Goal: Task Accomplishment & Management: Manage account settings

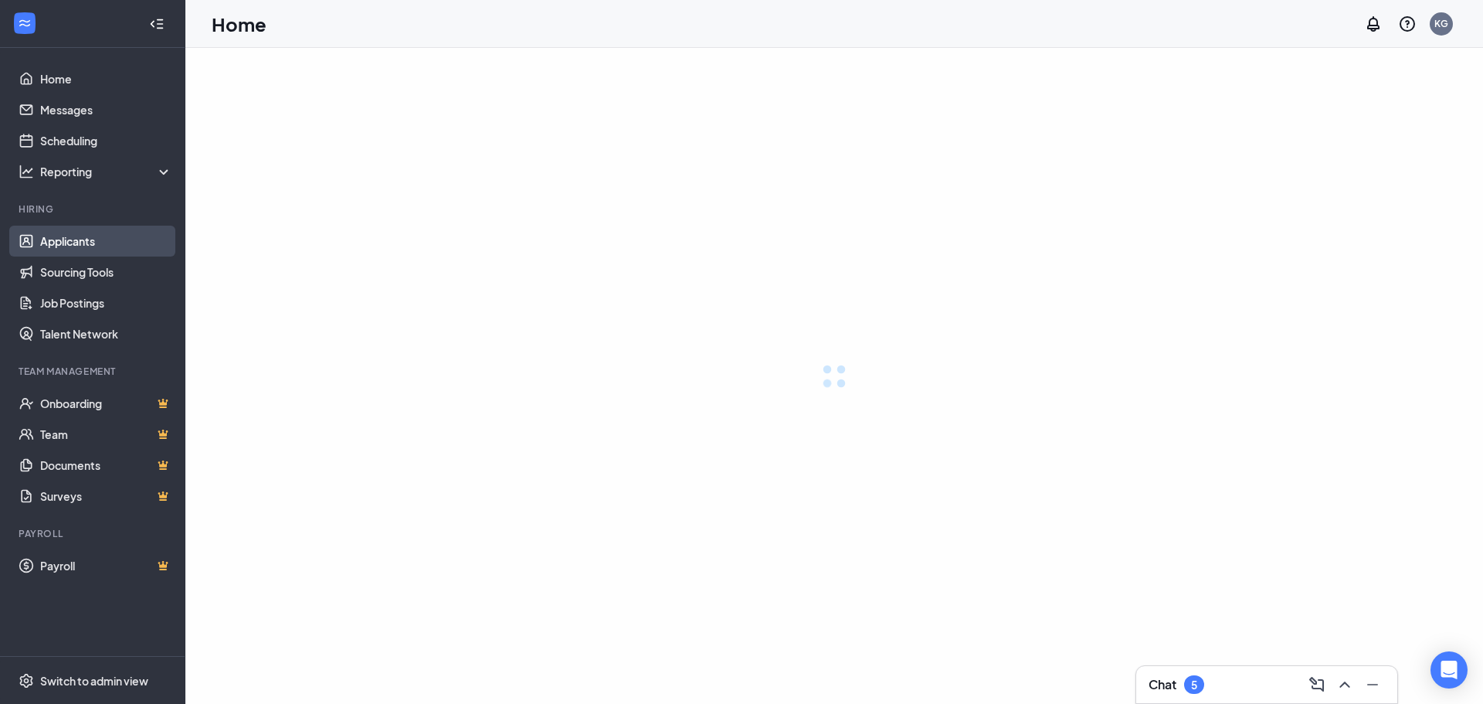
click at [78, 240] on link "Applicants" at bounding box center [106, 241] width 132 height 31
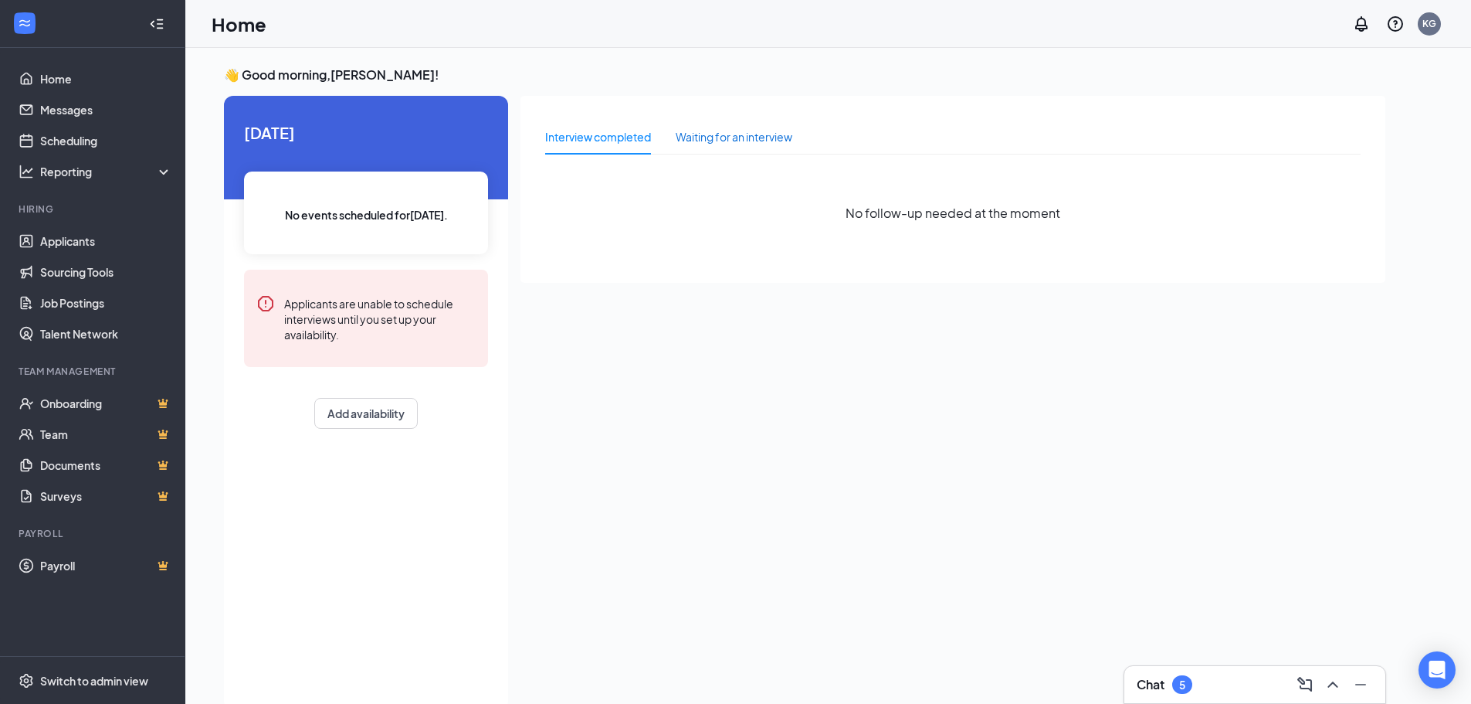
click at [749, 134] on div "Waiting for an interview" at bounding box center [734, 136] width 117 height 17
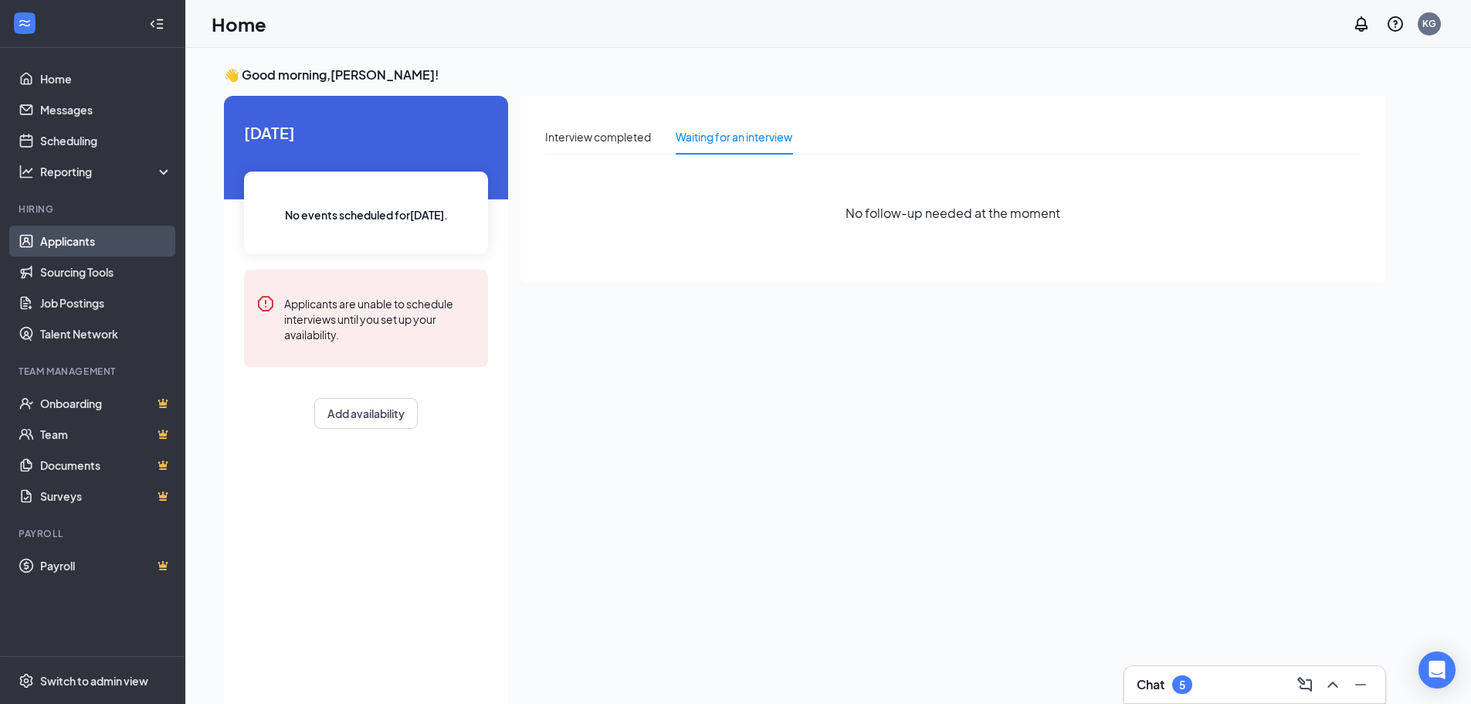
click at [65, 246] on link "Applicants" at bounding box center [106, 241] width 132 height 31
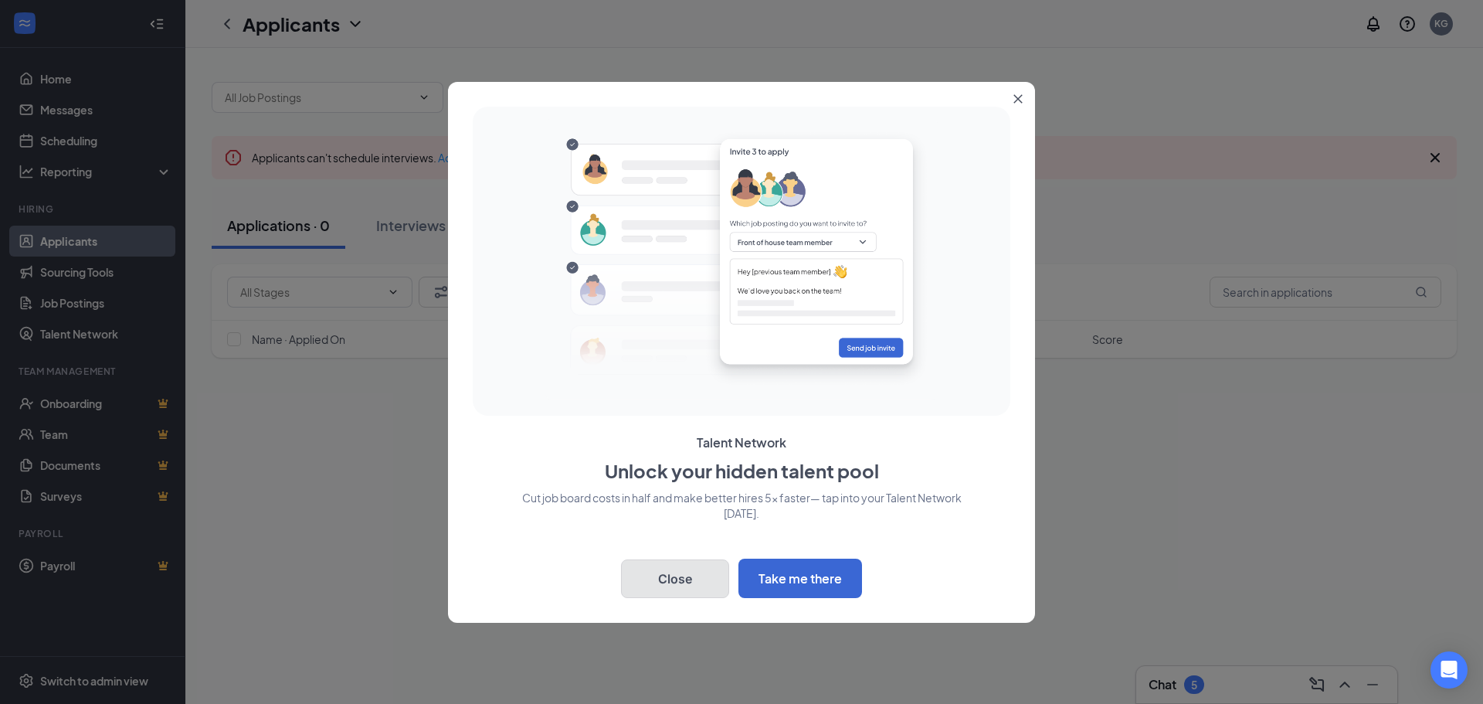
click at [670, 589] on button "Close" at bounding box center [675, 578] width 108 height 39
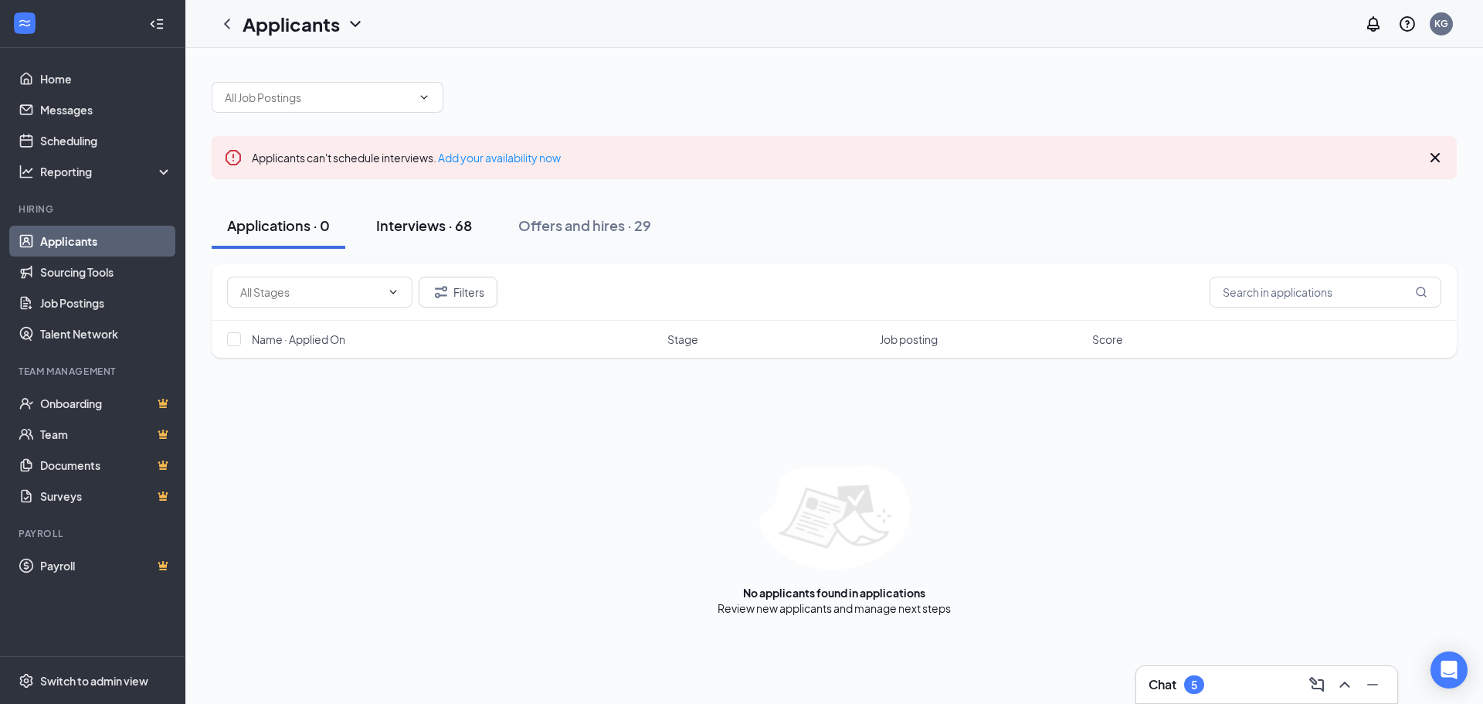
click at [395, 229] on div "Interviews · 68" at bounding box center [424, 225] width 96 height 19
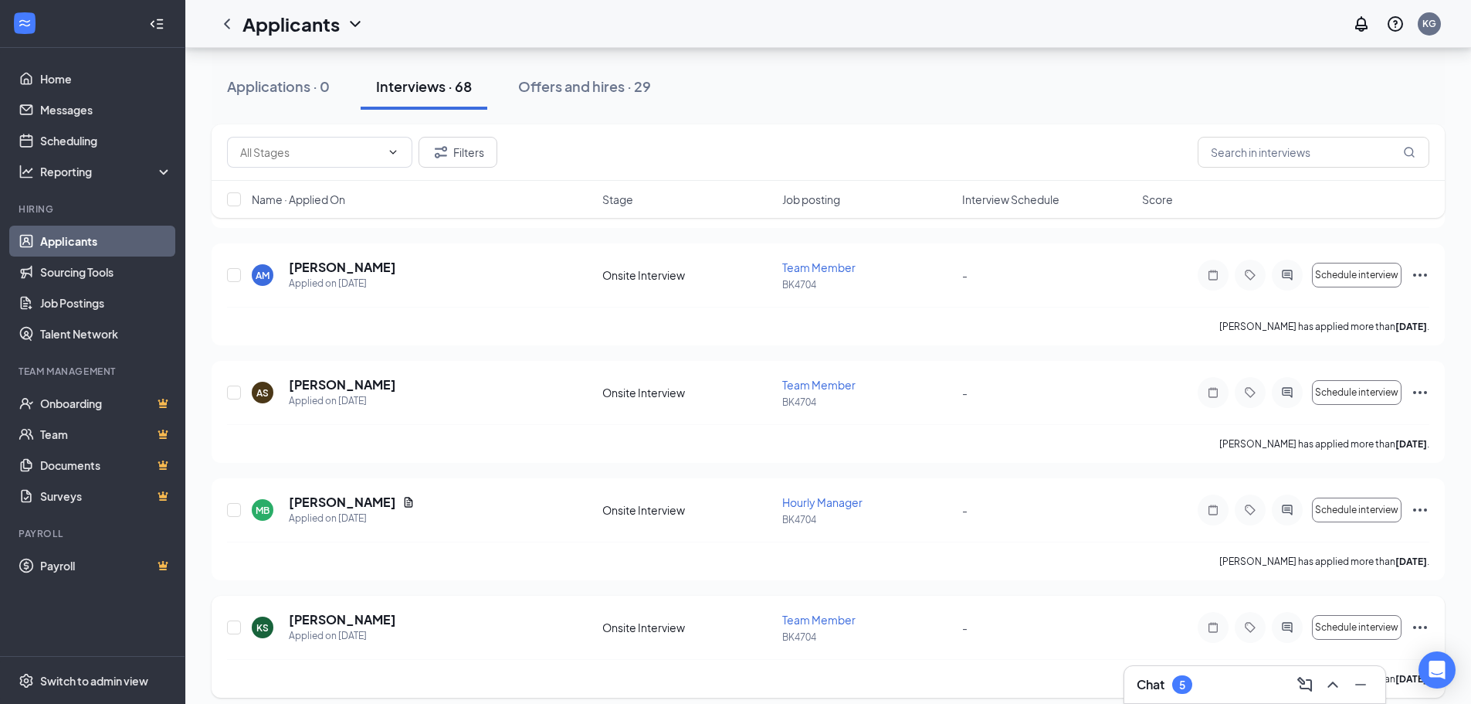
scroll to position [1159, 0]
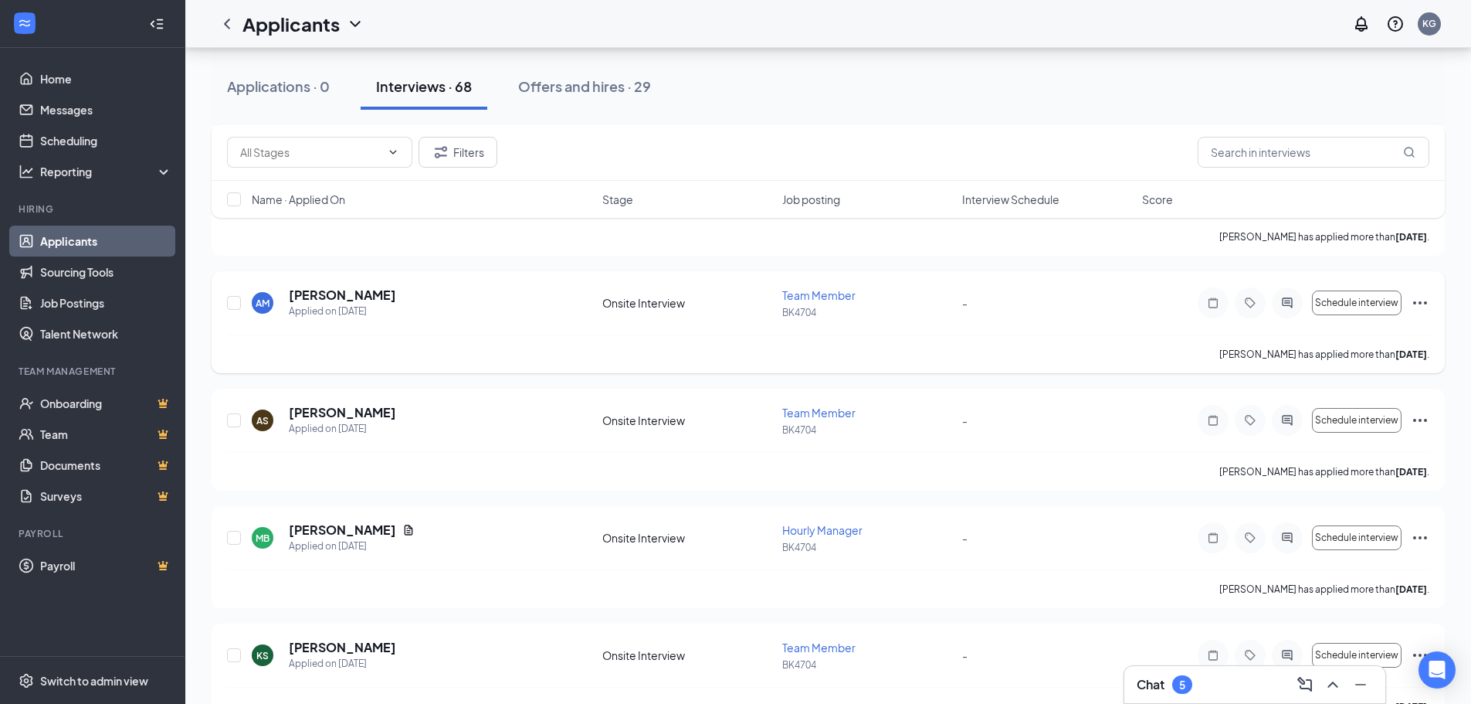
click at [1420, 306] on icon "Ellipses" at bounding box center [1420, 303] width 19 height 19
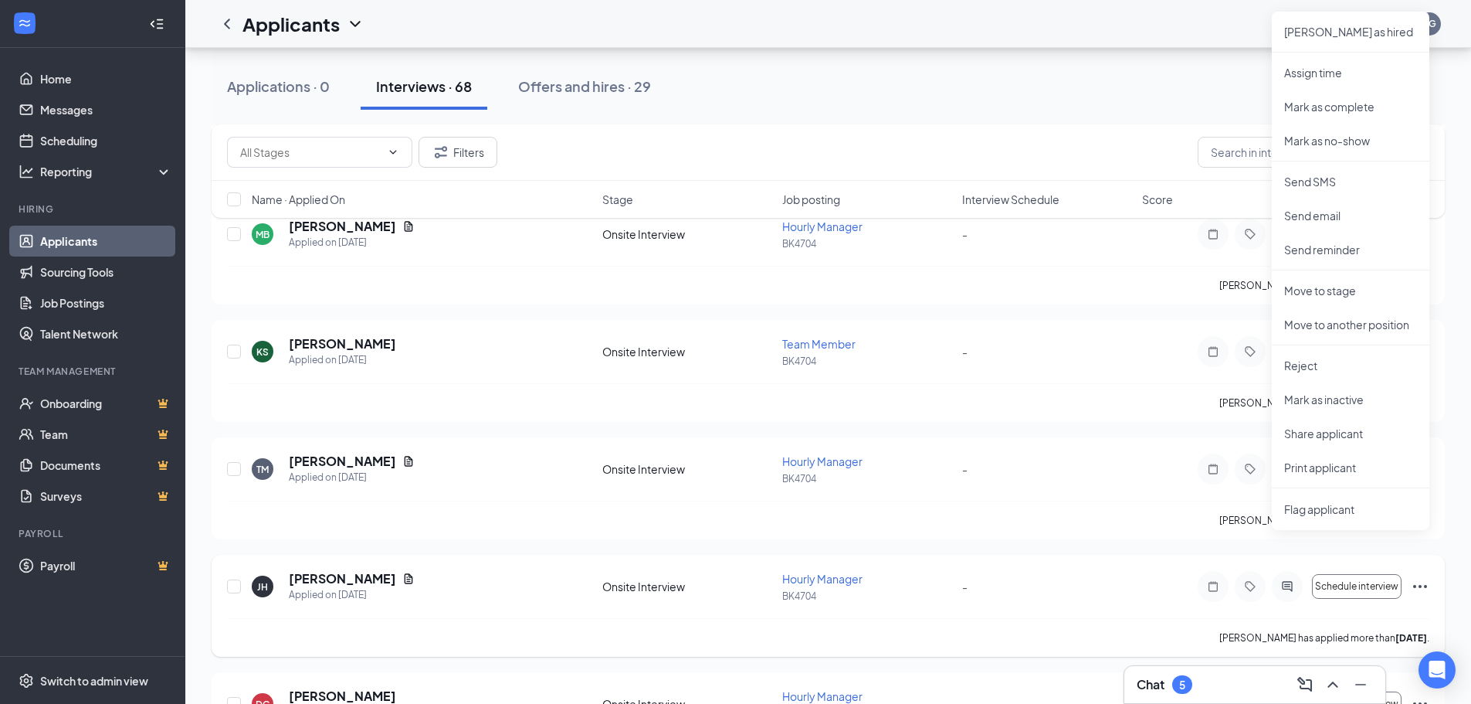
scroll to position [1468, 0]
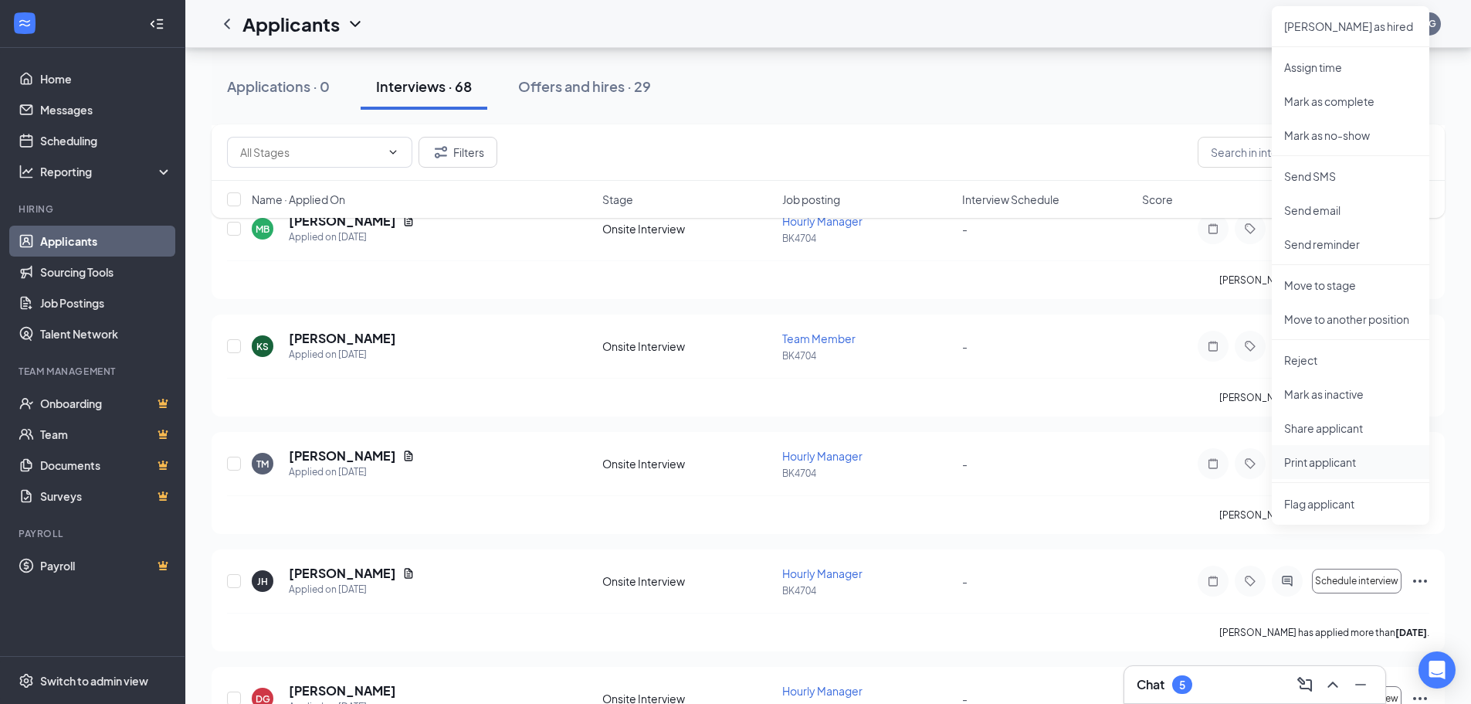
click at [1325, 463] on p "Print applicant" at bounding box center [1351, 461] width 133 height 15
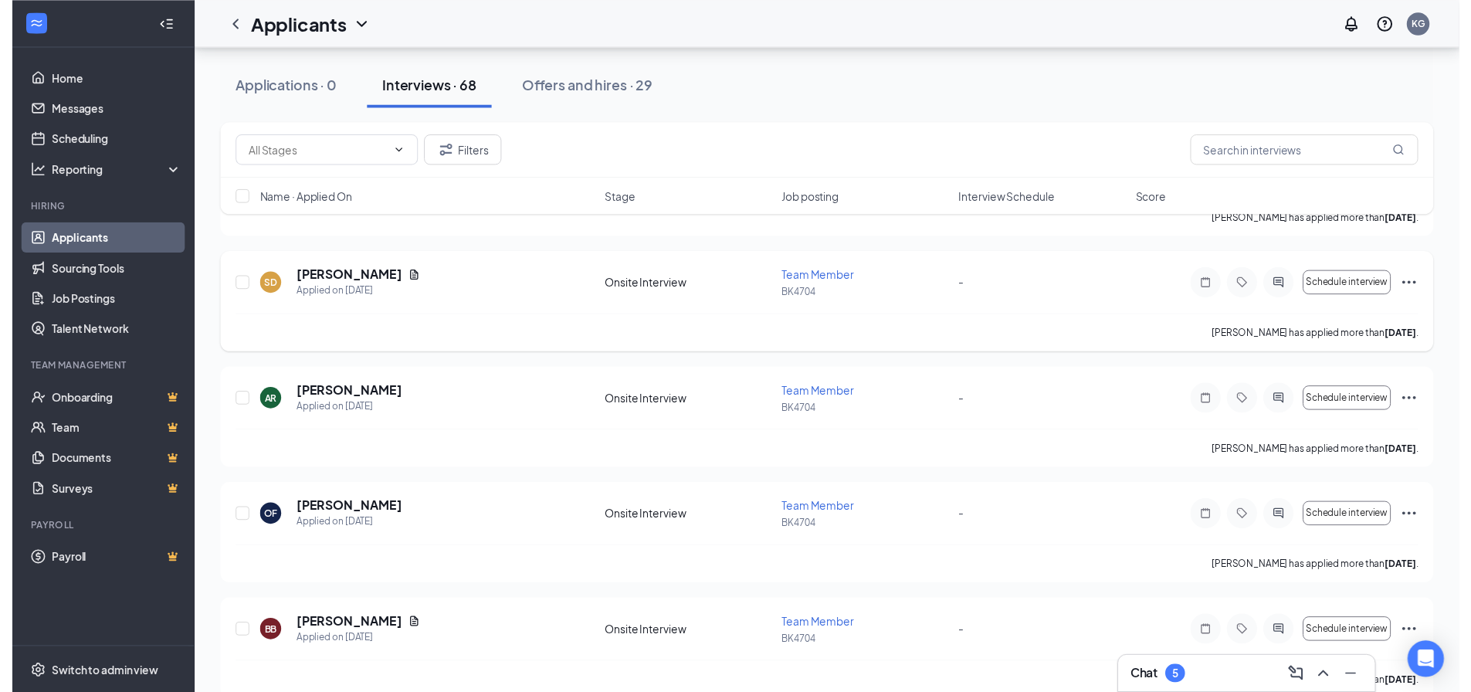
scroll to position [386, 0]
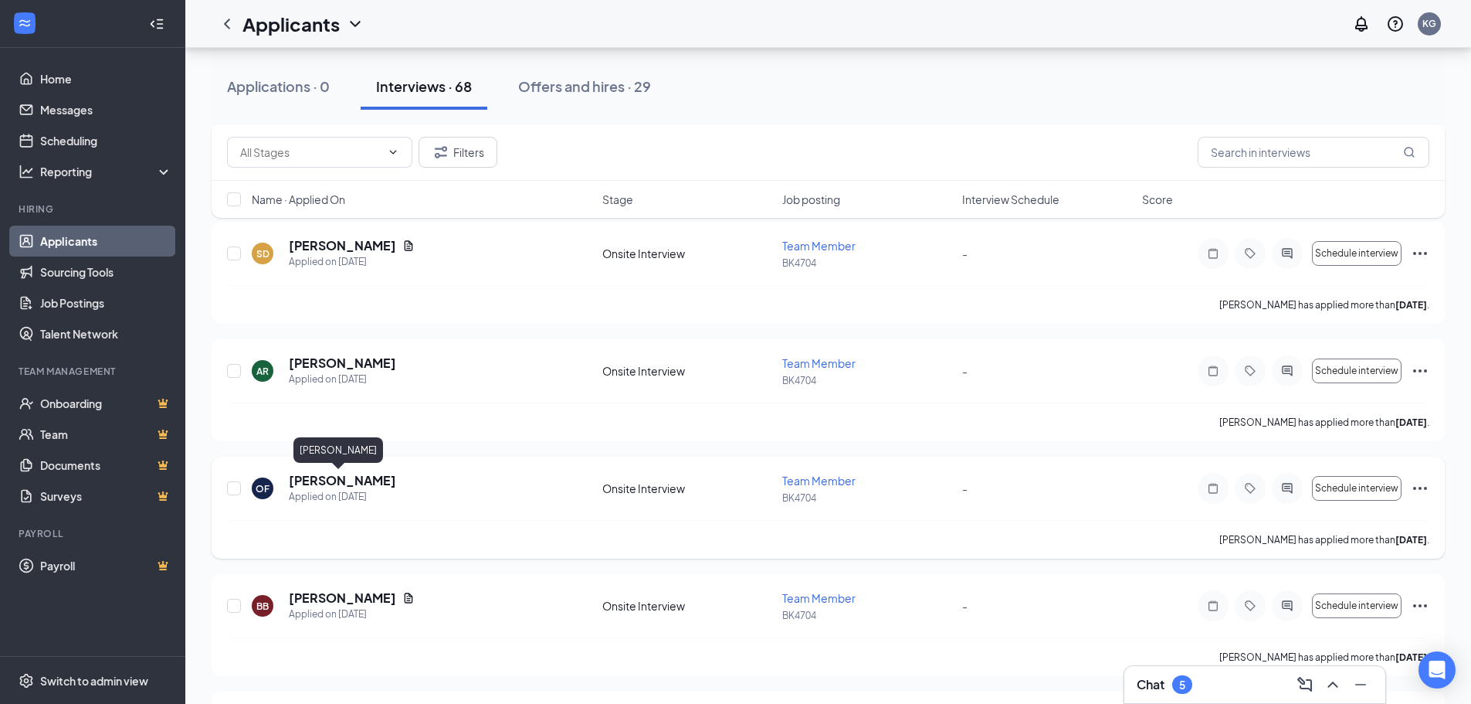
click at [339, 477] on h5 "[PERSON_NAME]" at bounding box center [342, 480] width 107 height 17
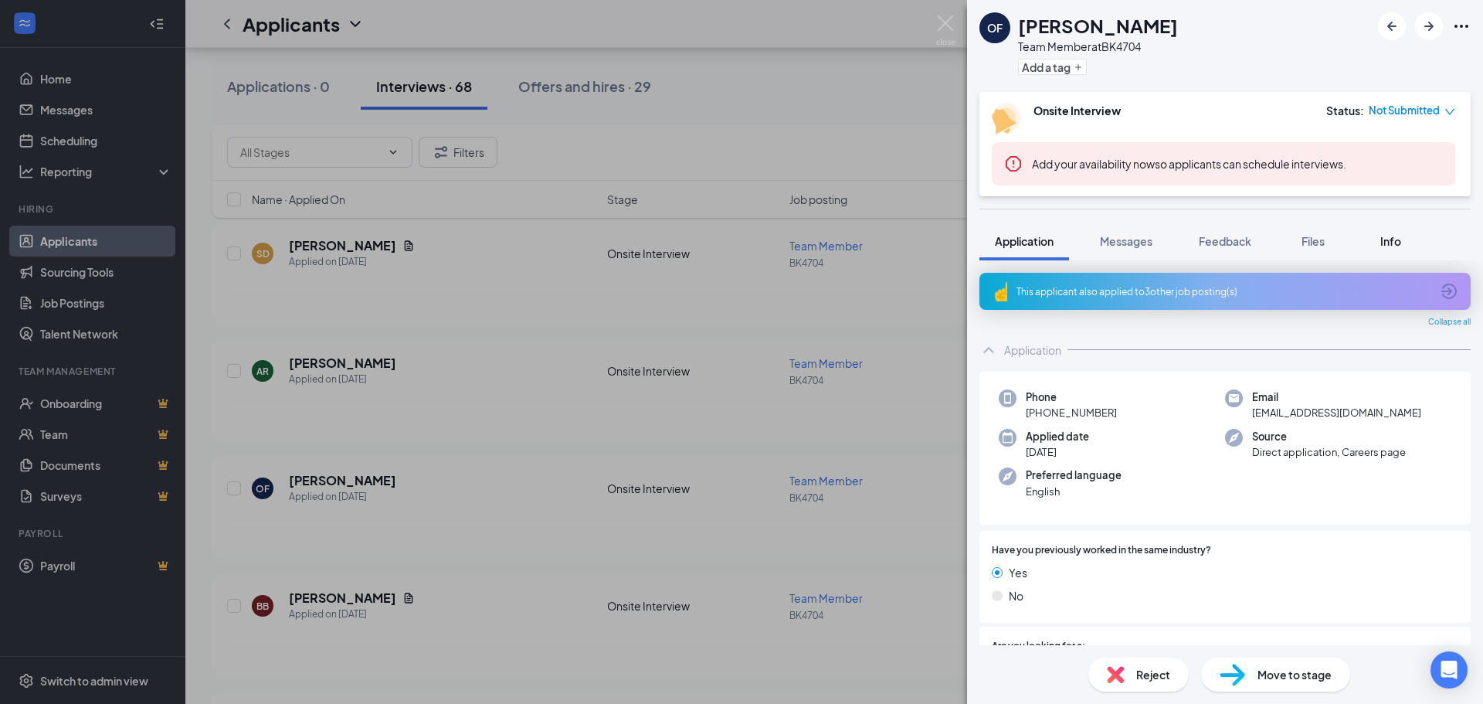
click at [1390, 242] on span "Info" at bounding box center [1390, 241] width 21 height 14
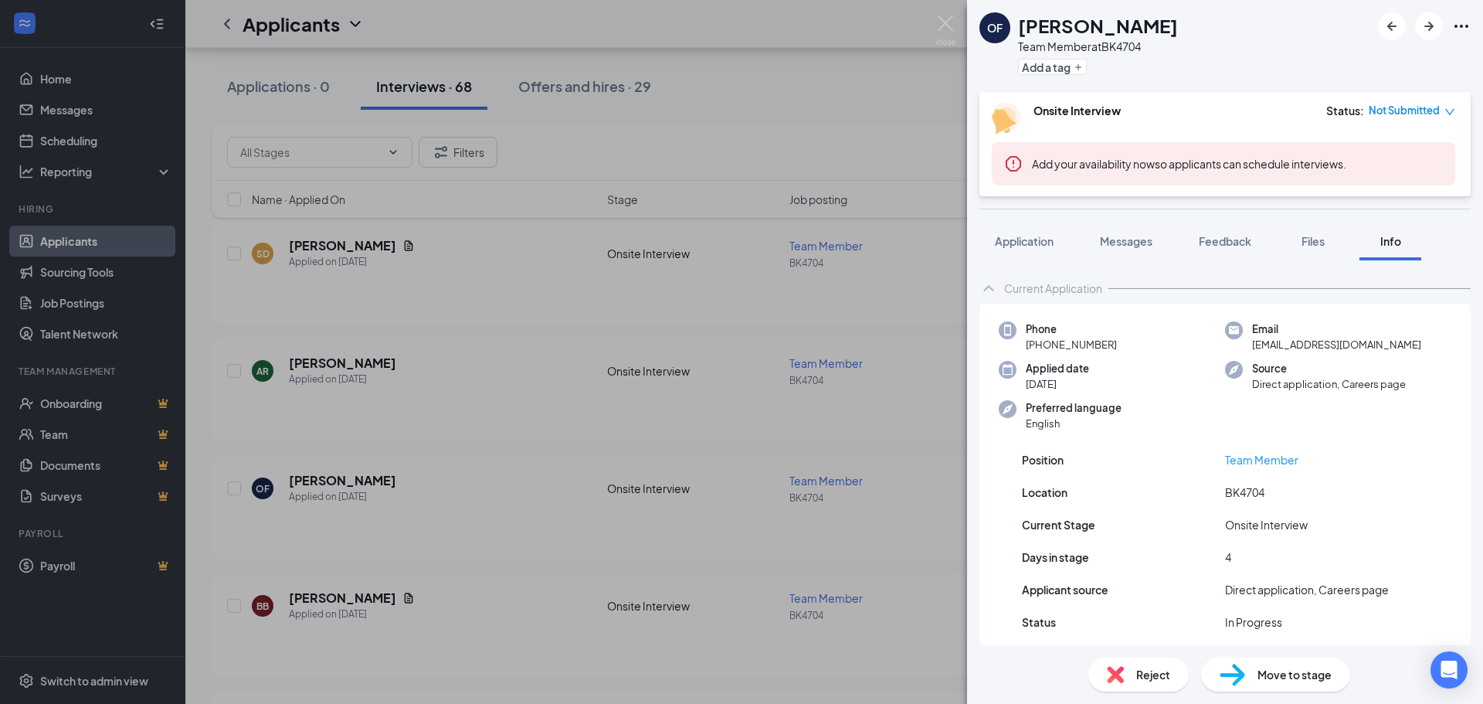
click at [784, 136] on div "OF [PERSON_NAME] Team Member at [GEOGRAPHIC_DATA] Add a tag Onsite Interview St…" at bounding box center [741, 352] width 1483 height 704
